Goal: Information Seeking & Learning: Check status

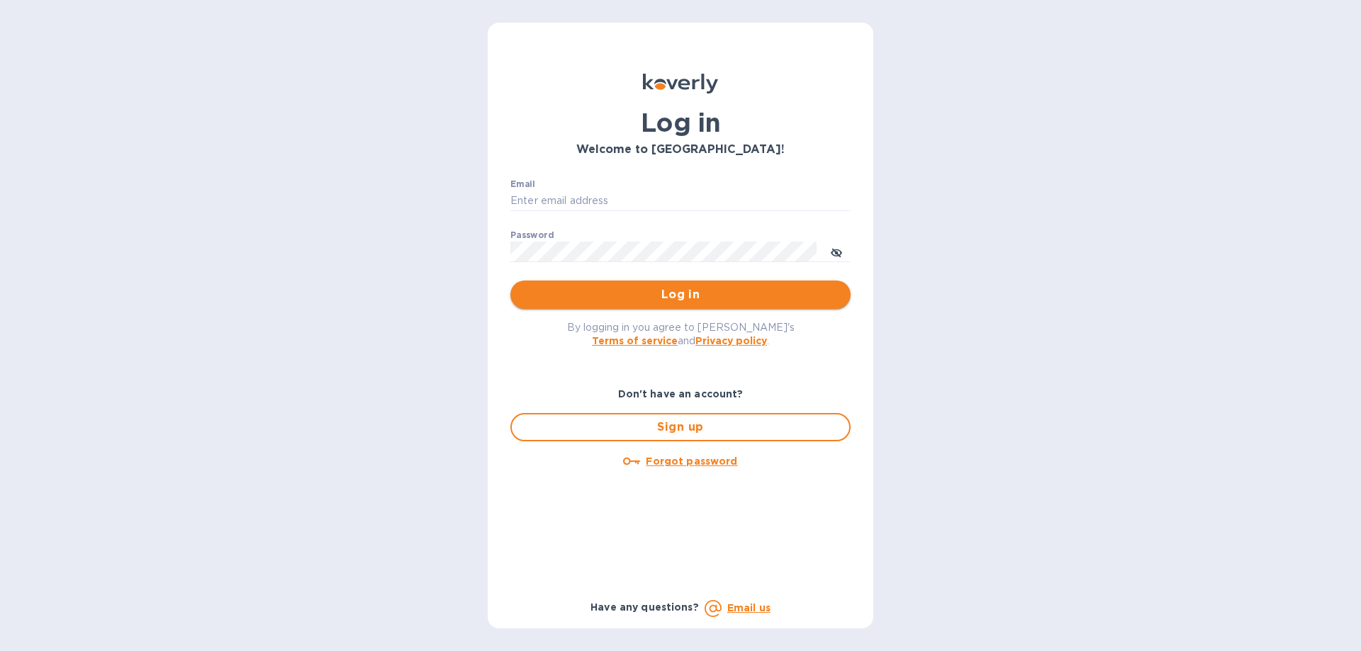
type input "[PERSON_NAME][EMAIL_ADDRESS][DOMAIN_NAME]"
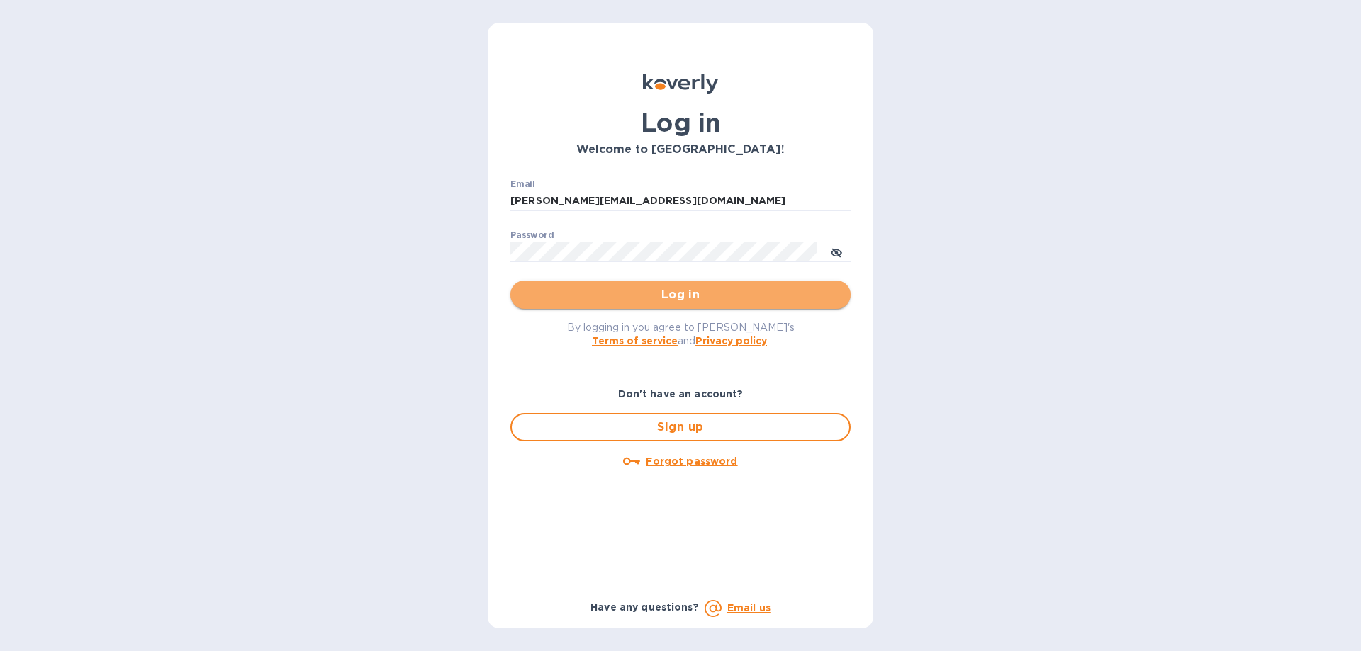
click at [662, 293] on span "Log in" at bounding box center [681, 294] width 318 height 17
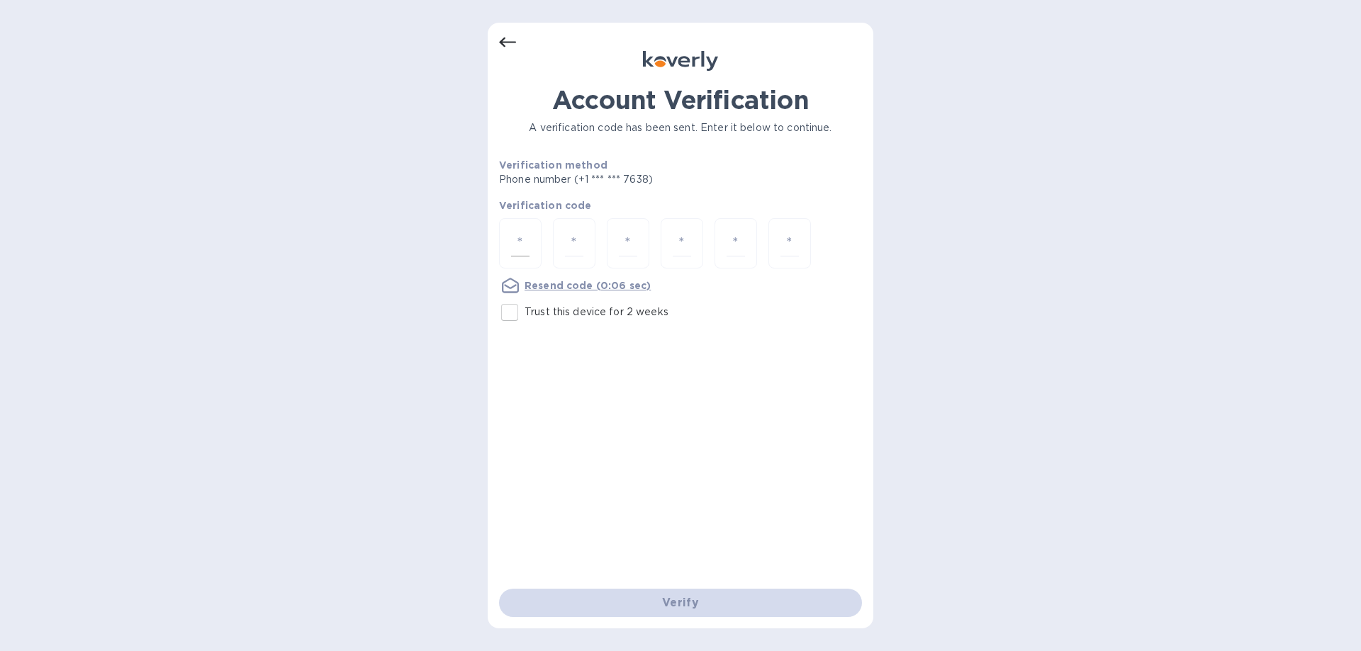
click at [526, 240] on input "number" at bounding box center [520, 243] width 18 height 26
type input "3"
type input "6"
type input "8"
type input "1"
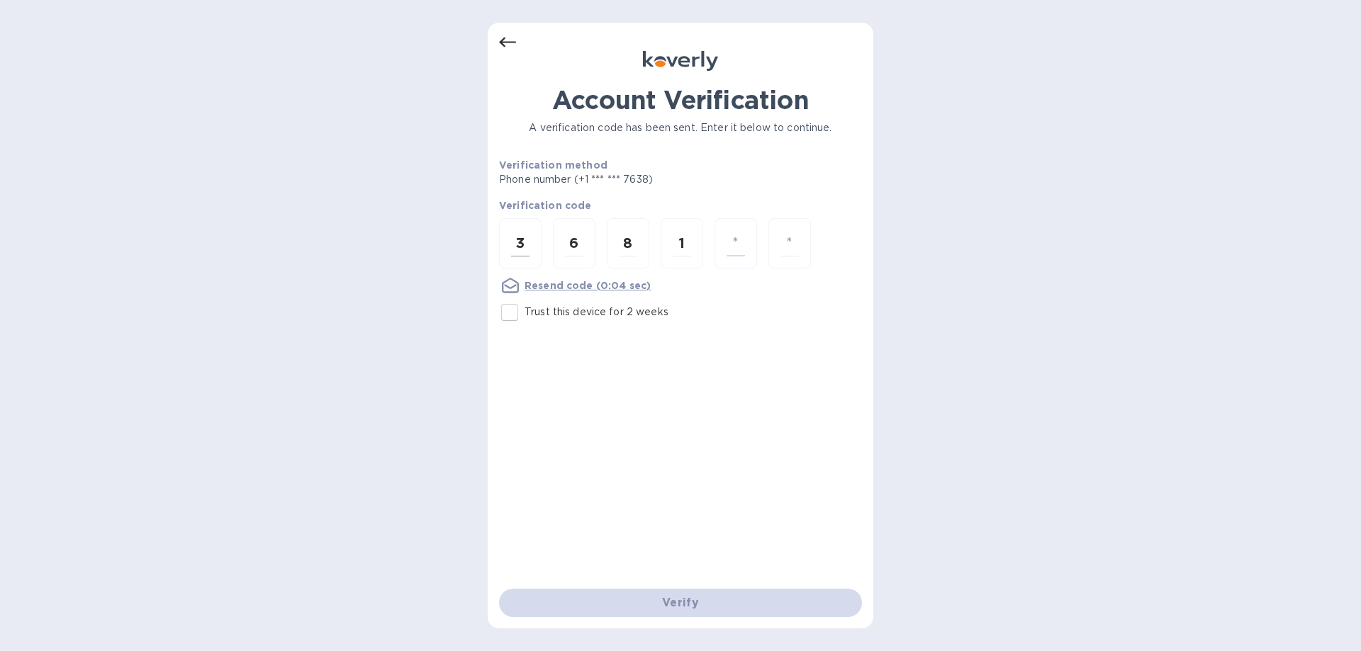
type input "7"
type input "9"
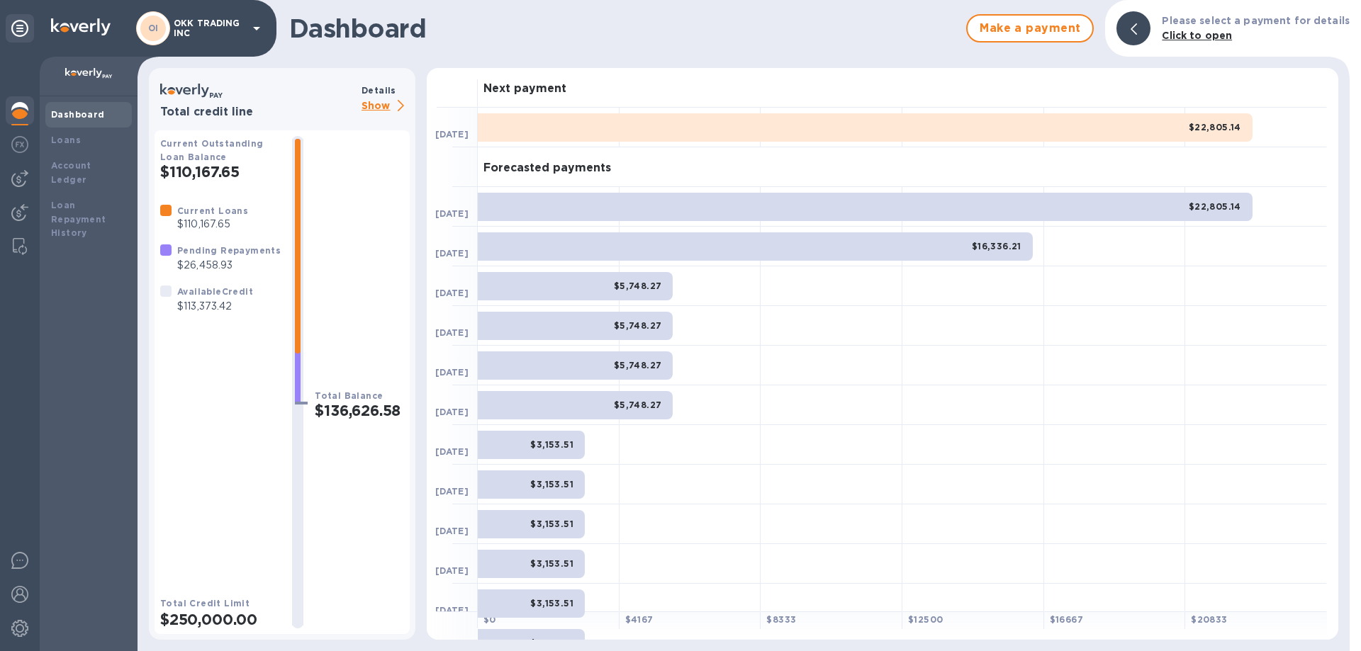
click at [89, 113] on b "Dashboard" at bounding box center [78, 114] width 54 height 11
click at [21, 211] on img at bounding box center [19, 212] width 17 height 17
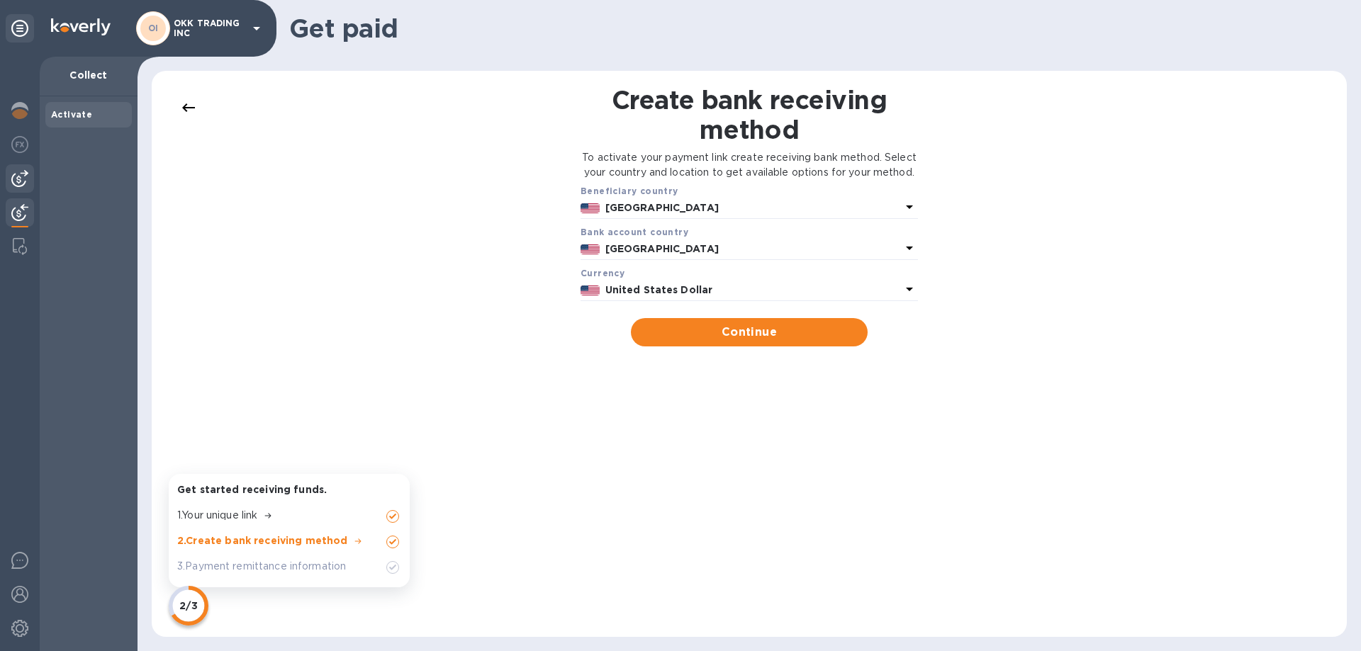
click at [21, 179] on img at bounding box center [19, 178] width 17 height 17
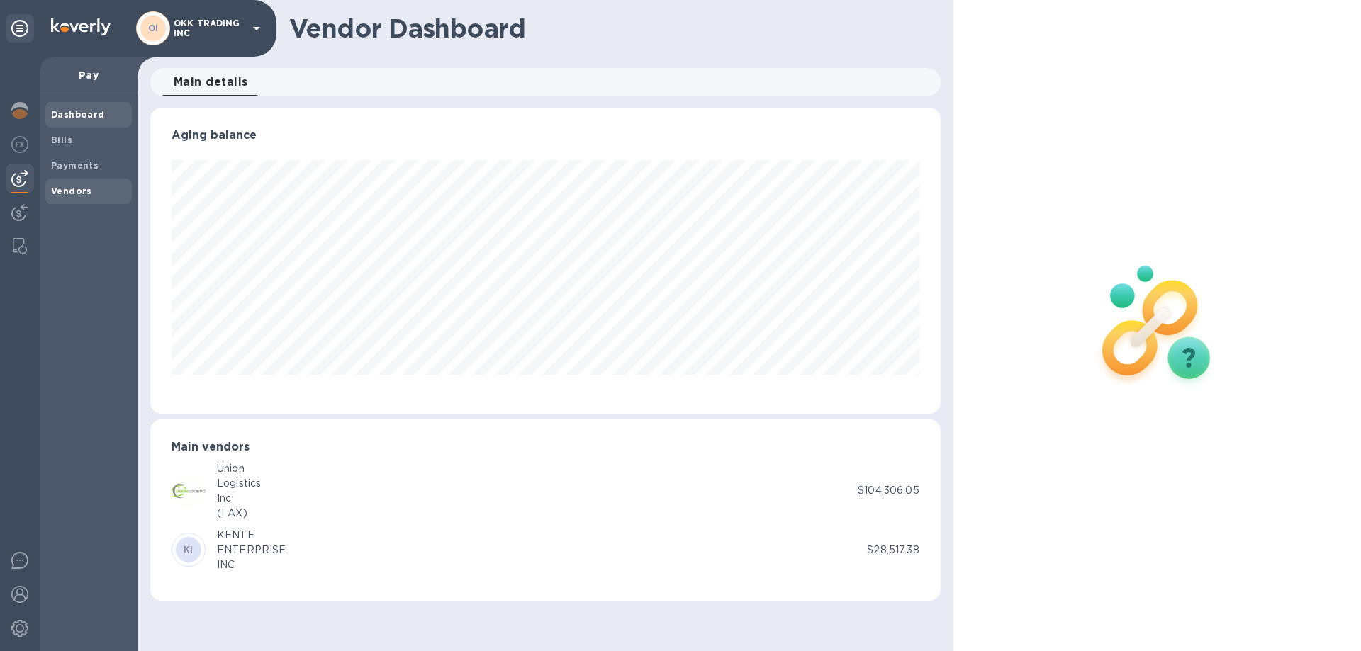
scroll to position [306, 790]
click at [93, 169] on b "Payments" at bounding box center [74, 165] width 47 height 11
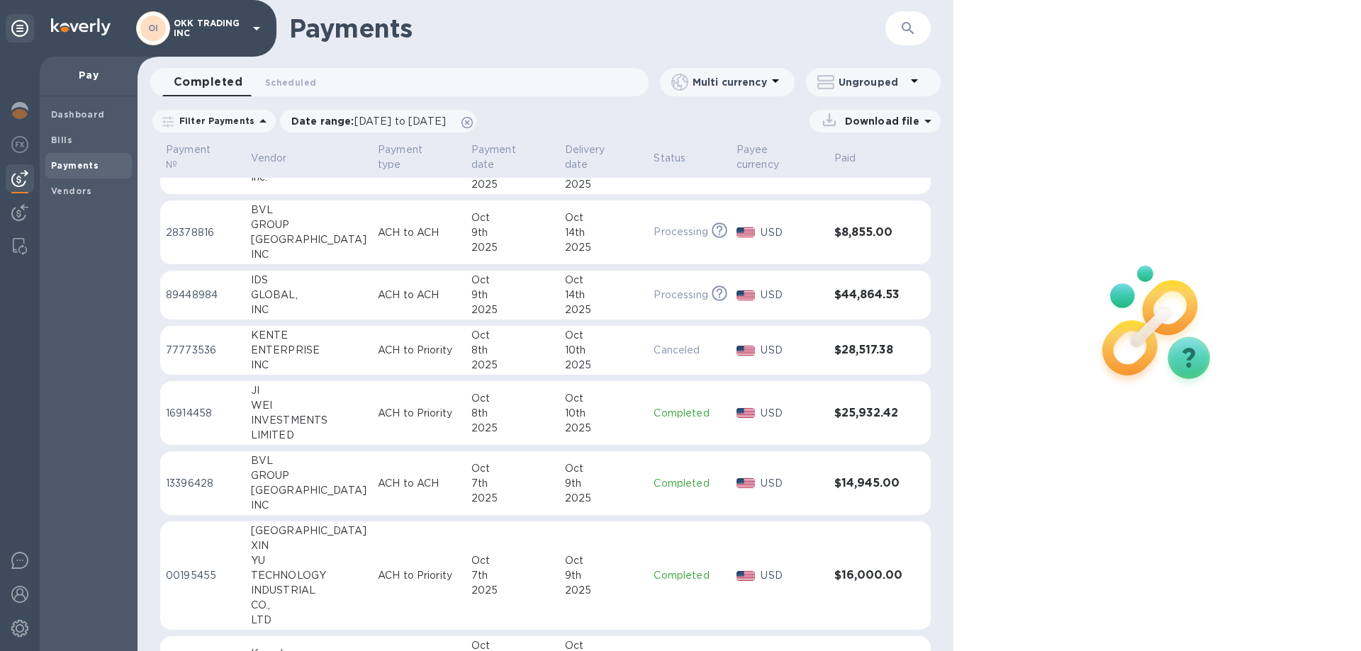
scroll to position [50, 0]
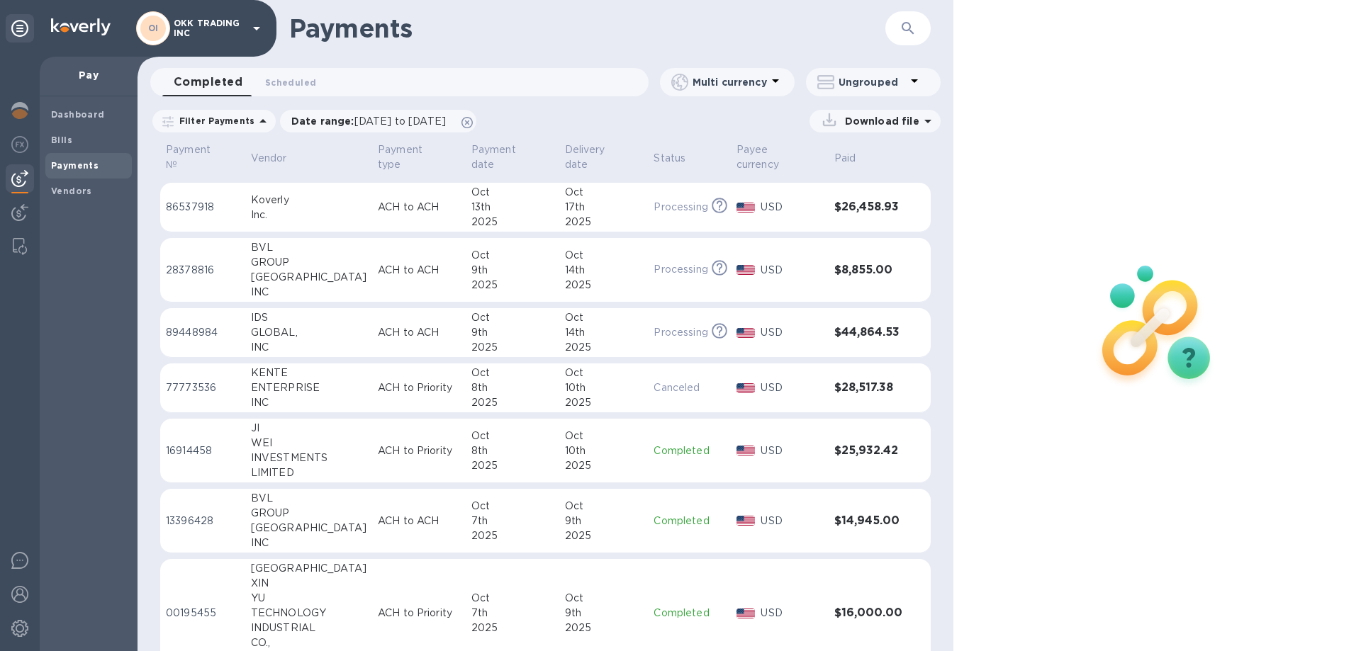
click at [662, 444] on p "Completed" at bounding box center [689, 451] width 71 height 15
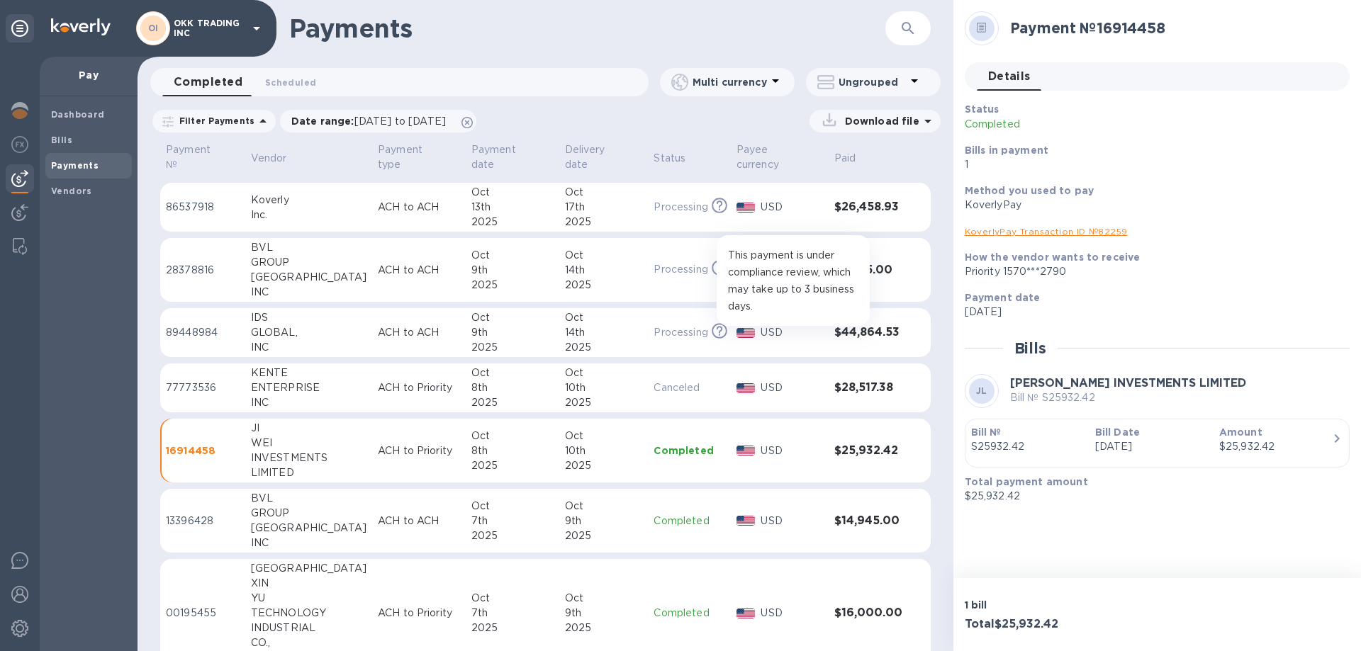
click at [712, 323] on icon at bounding box center [720, 331] width 16 height 16
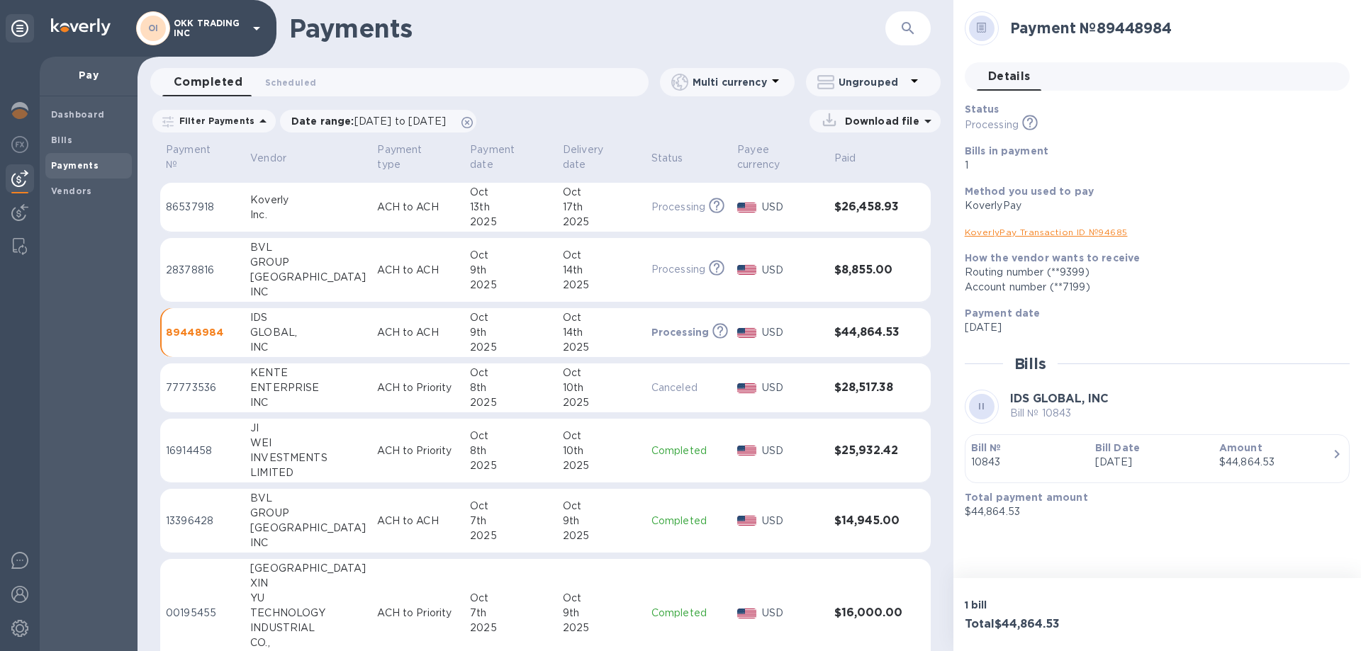
click at [671, 381] on p "Canceled" at bounding box center [688, 388] width 75 height 15
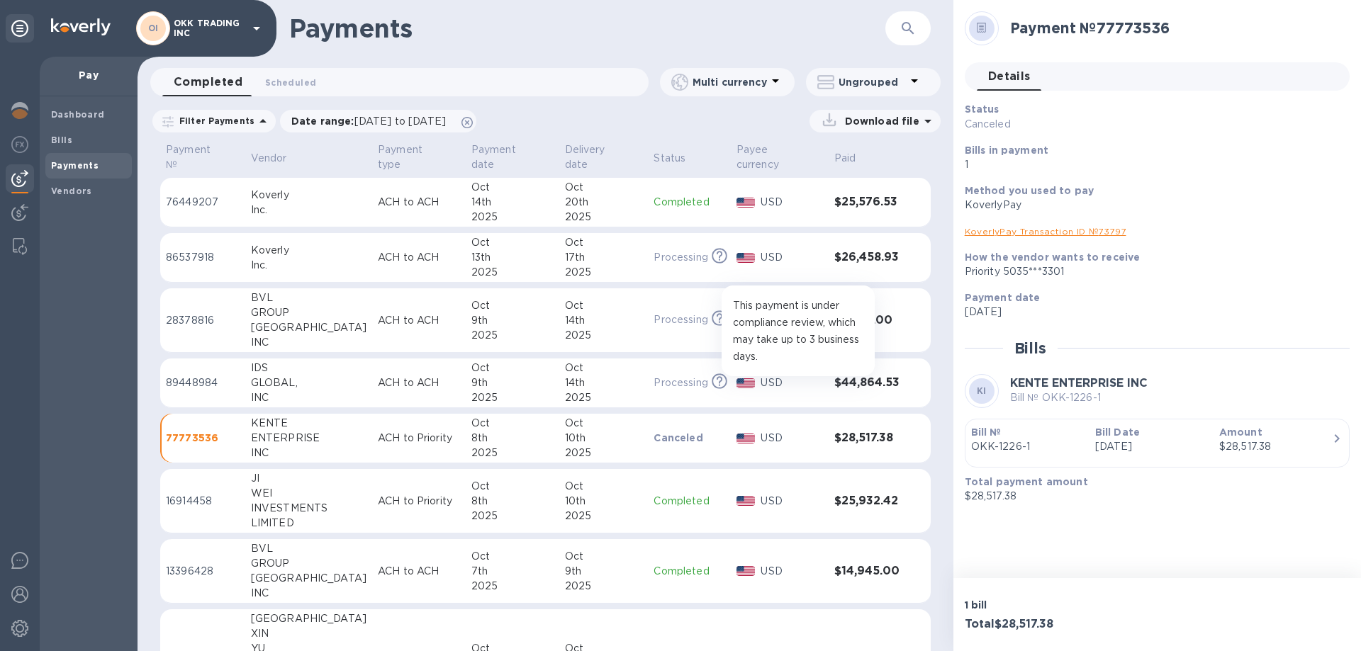
click at [712, 374] on icon at bounding box center [720, 382] width 16 height 16
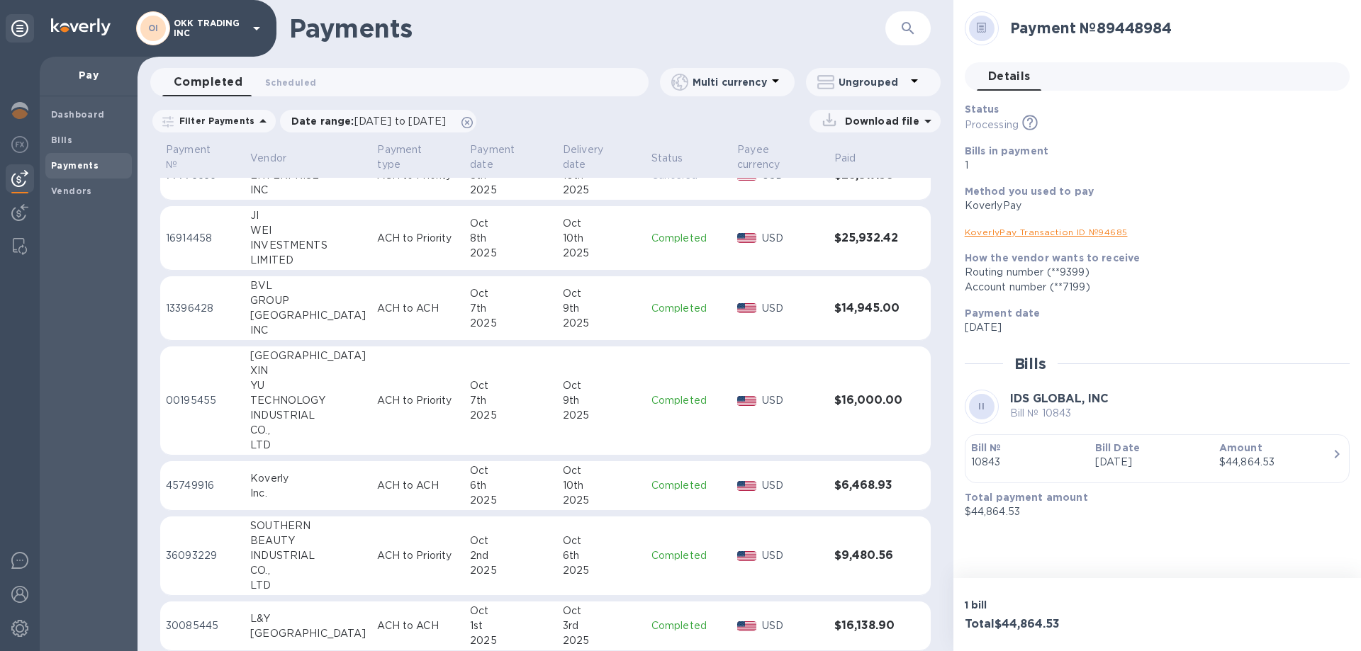
scroll to position [121, 0]
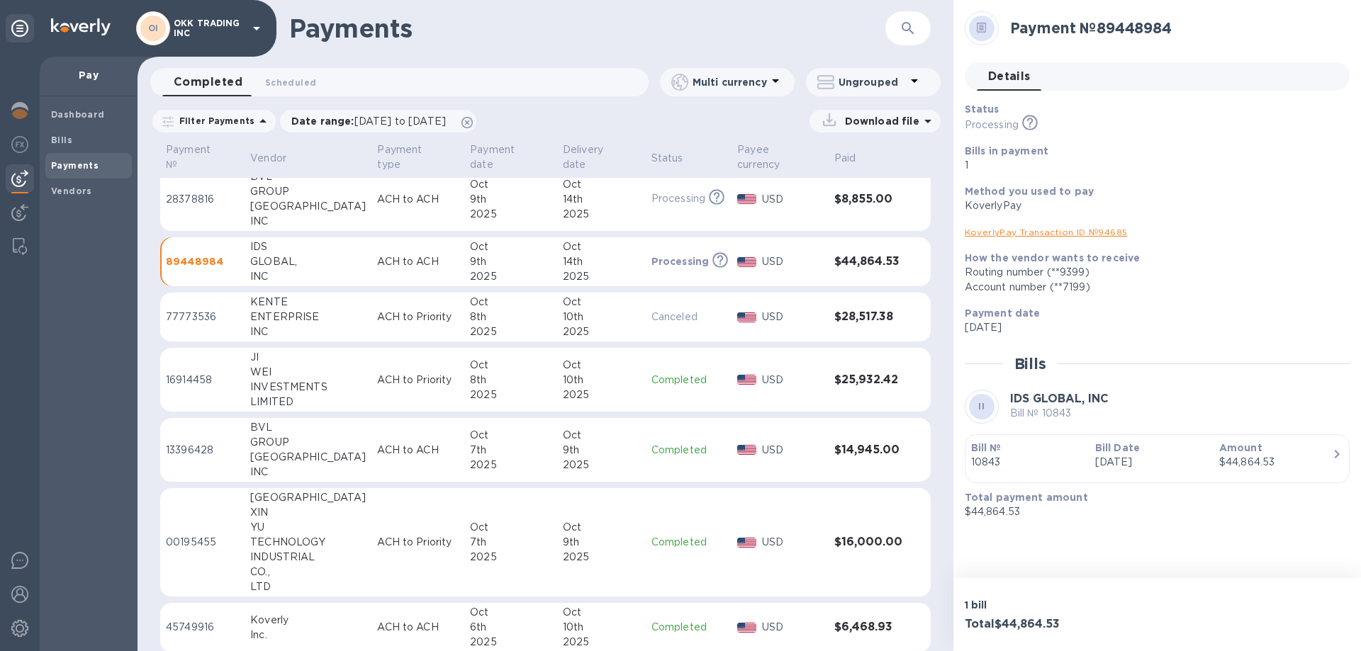
click at [668, 373] on p "Completed" at bounding box center [688, 380] width 75 height 15
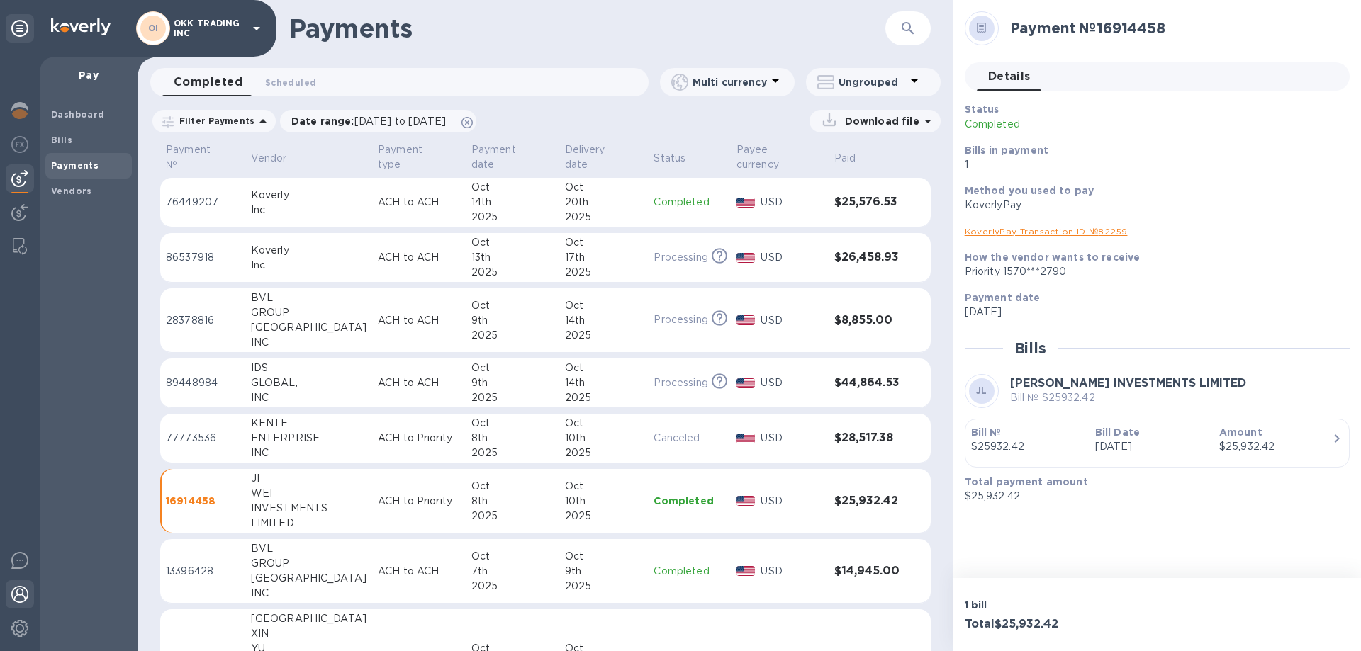
click at [20, 588] on img at bounding box center [19, 594] width 17 height 17
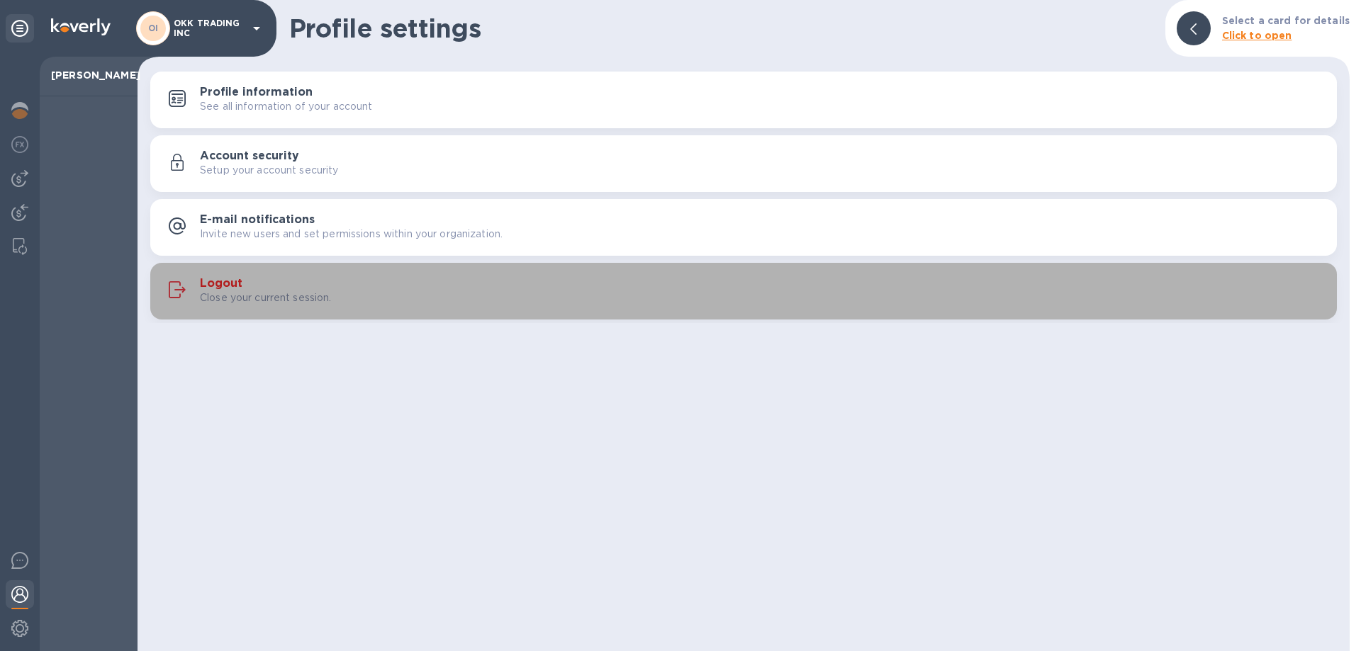
click at [229, 277] on h3 "Logout" at bounding box center [221, 283] width 43 height 13
